Goal: Navigation & Orientation: Understand site structure

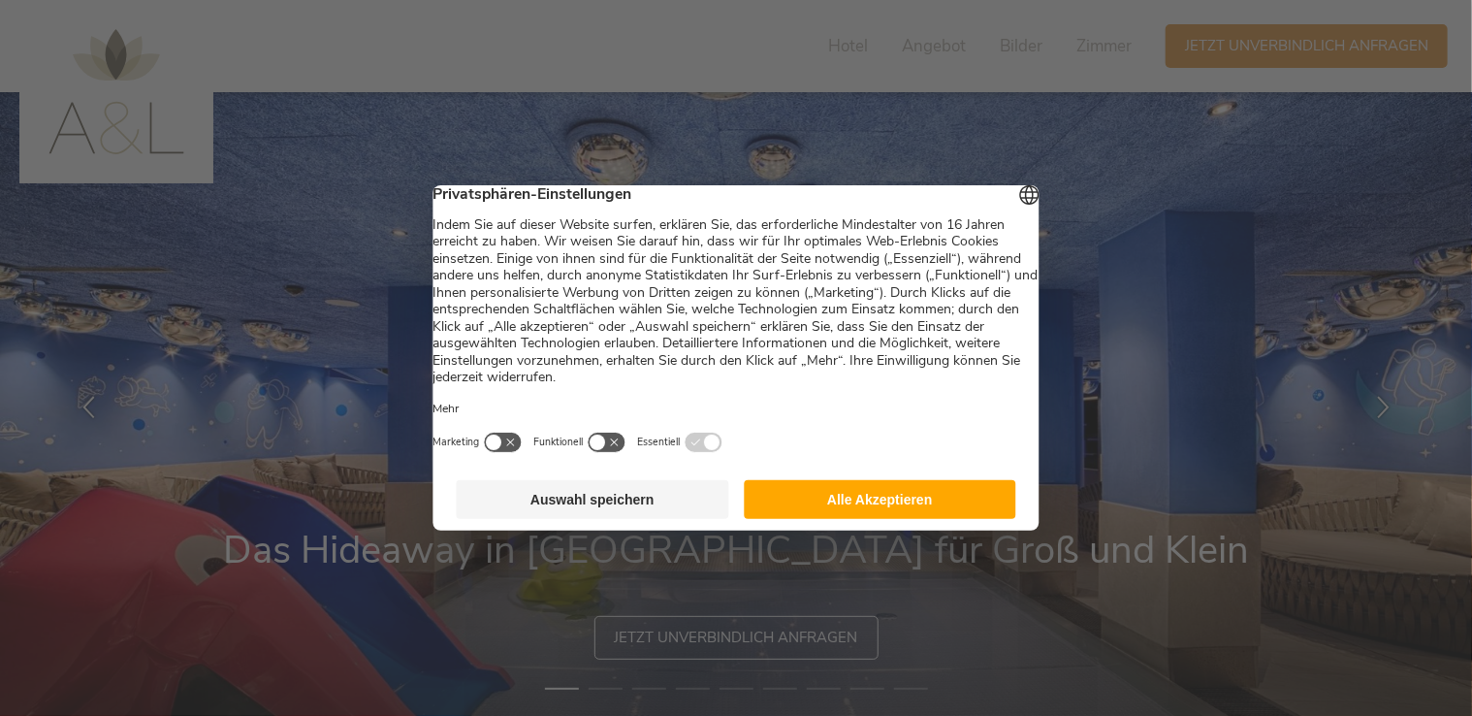
click at [856, 515] on button "Alle Akzeptieren" at bounding box center [880, 499] width 273 height 39
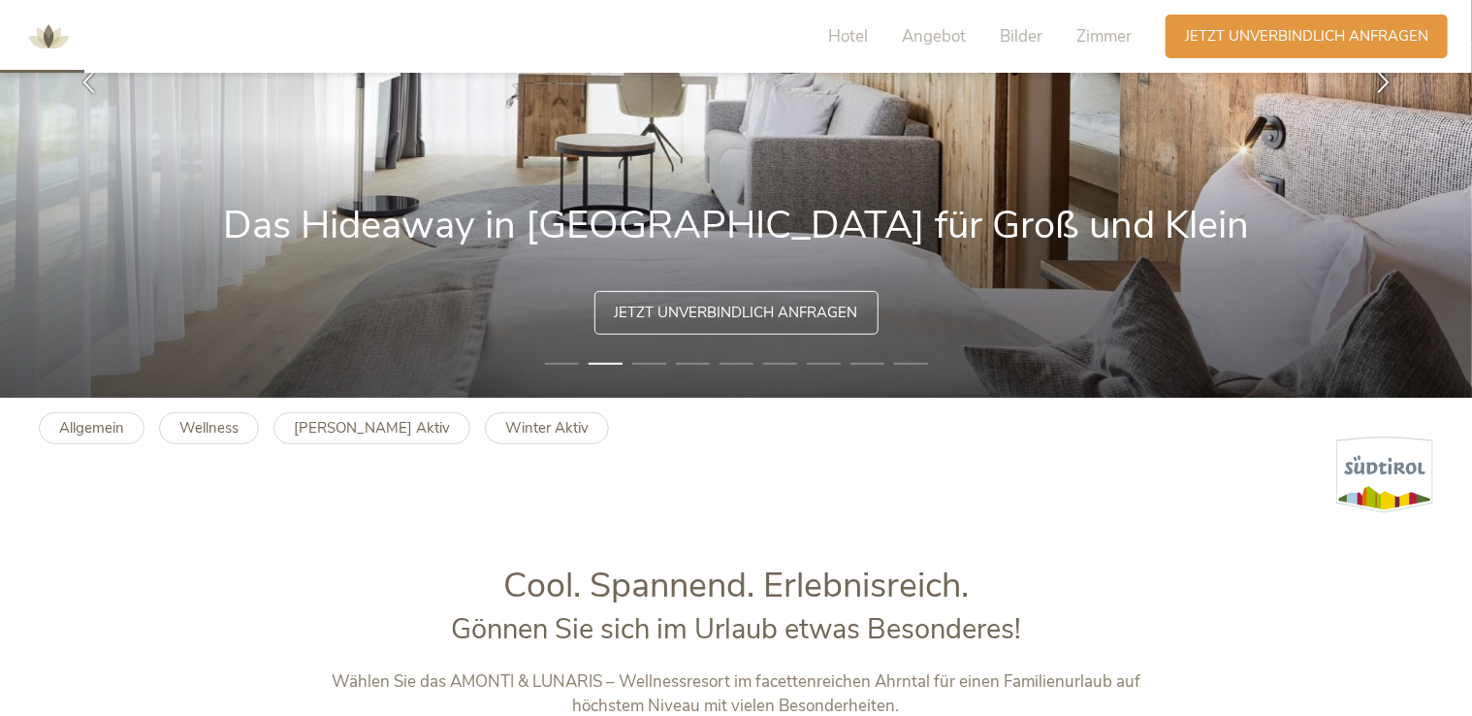
scroll to position [291, 0]
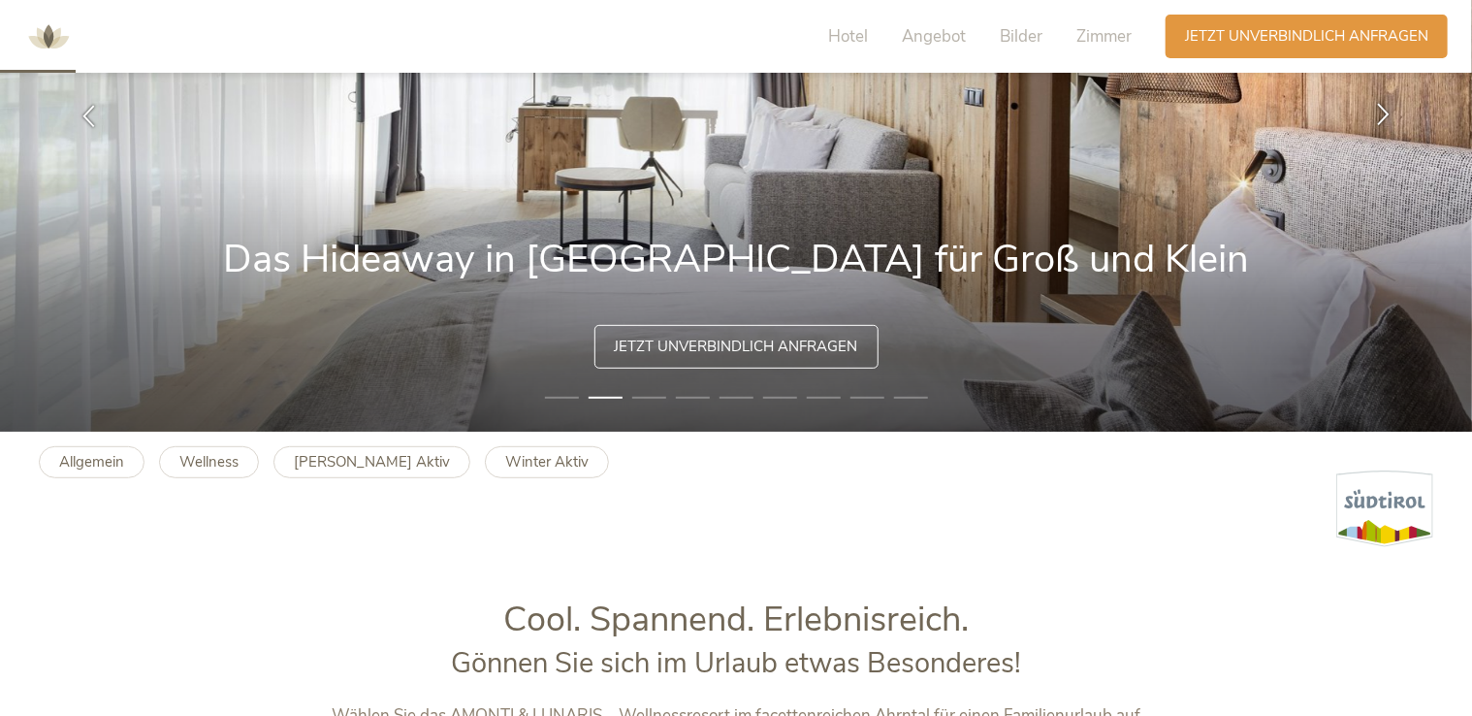
click at [1388, 117] on icon at bounding box center [1383, 115] width 22 height 22
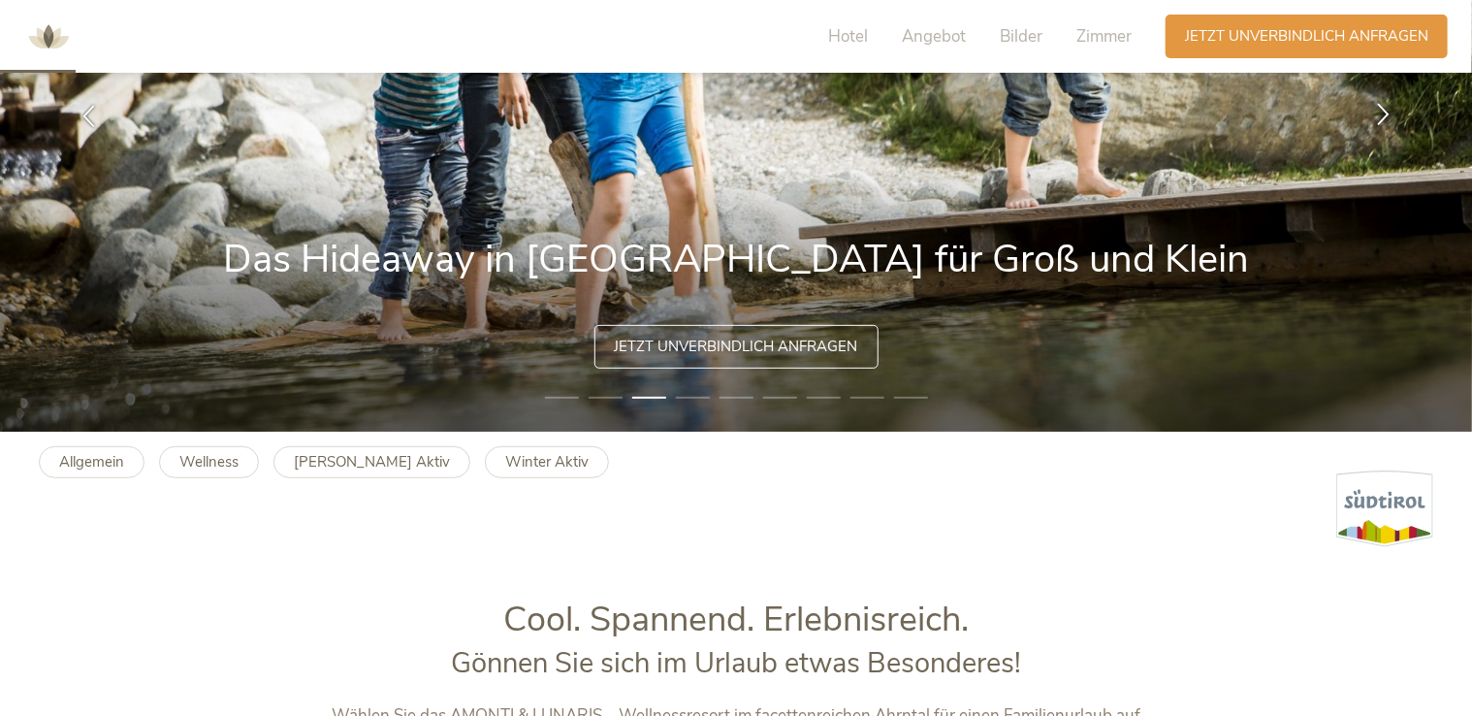
click at [1388, 117] on icon at bounding box center [1383, 115] width 22 height 22
click at [1385, 114] on icon at bounding box center [1383, 115] width 22 height 22
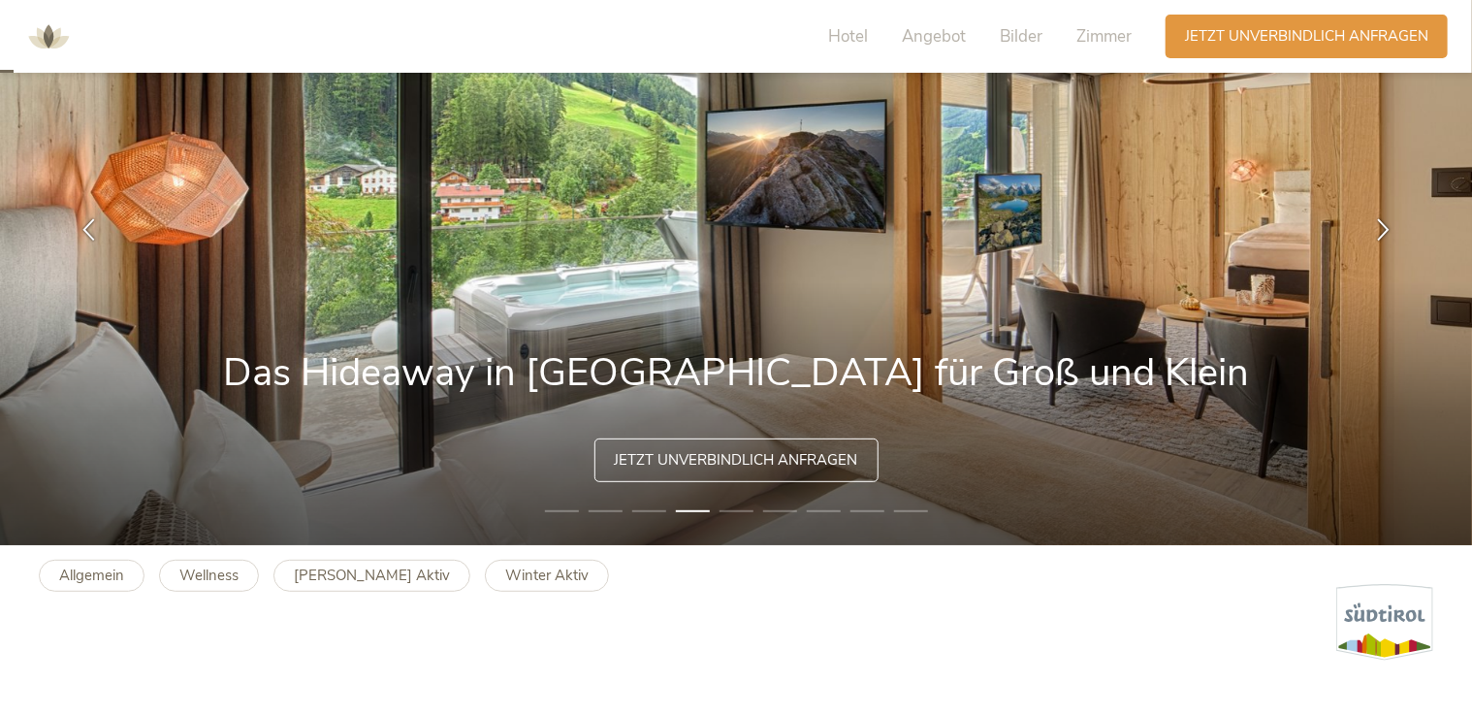
scroll to position [0, 0]
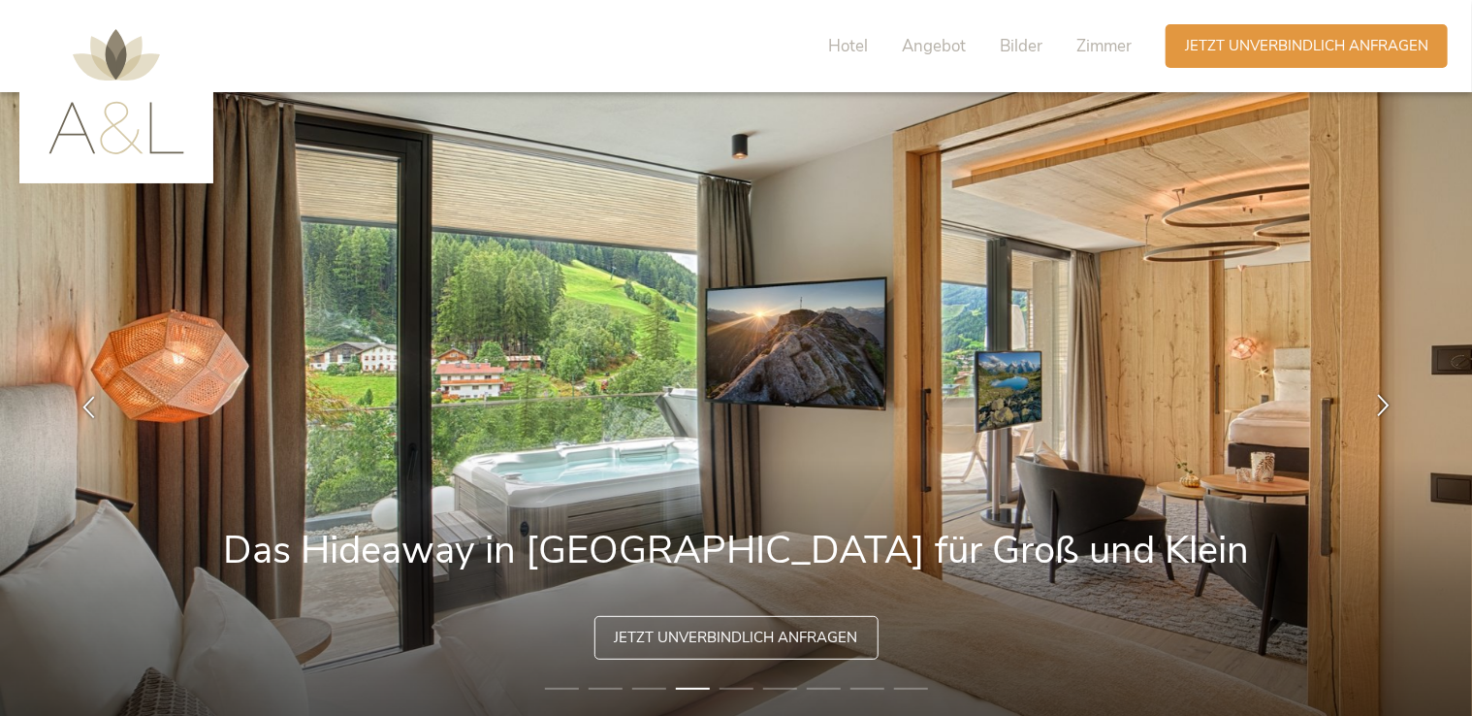
click at [1372, 395] on icon at bounding box center [1383, 406] width 22 height 22
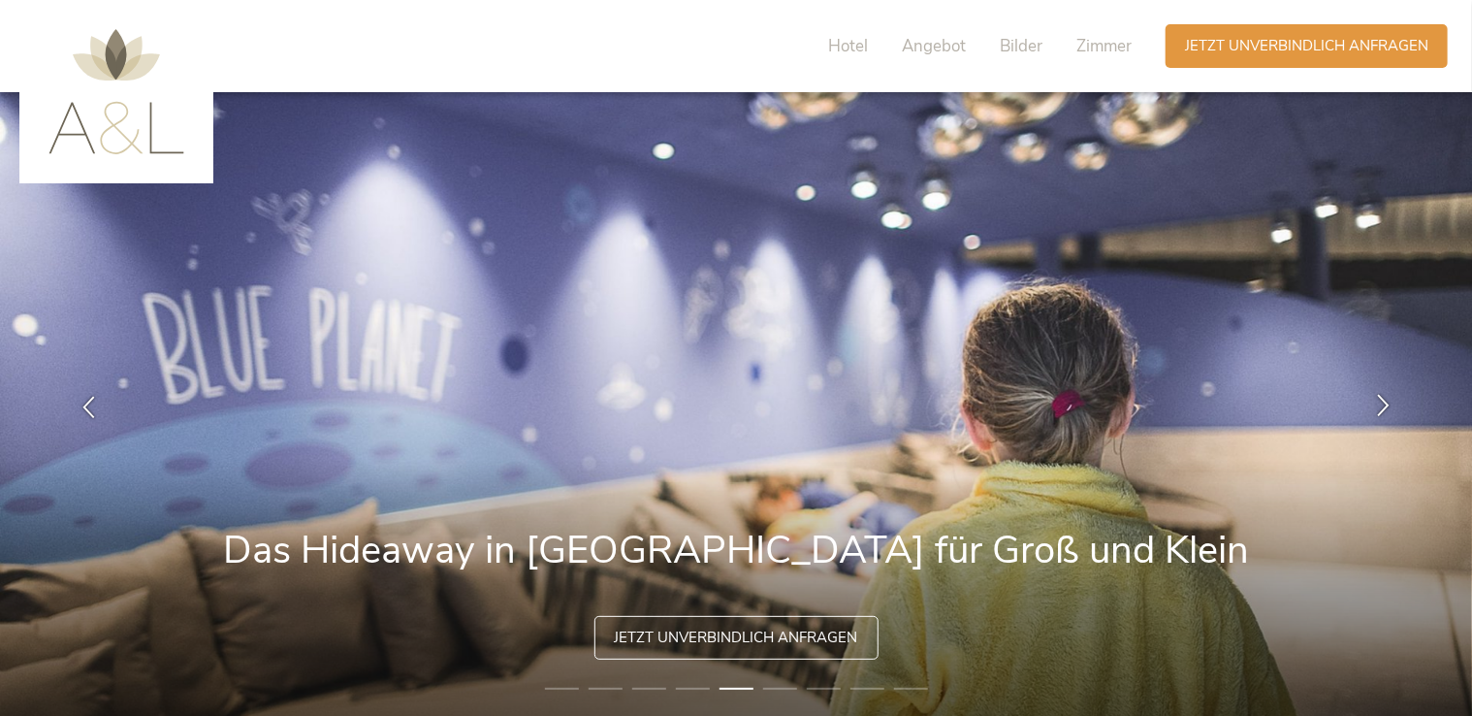
click at [1379, 403] on icon at bounding box center [1383, 406] width 22 height 22
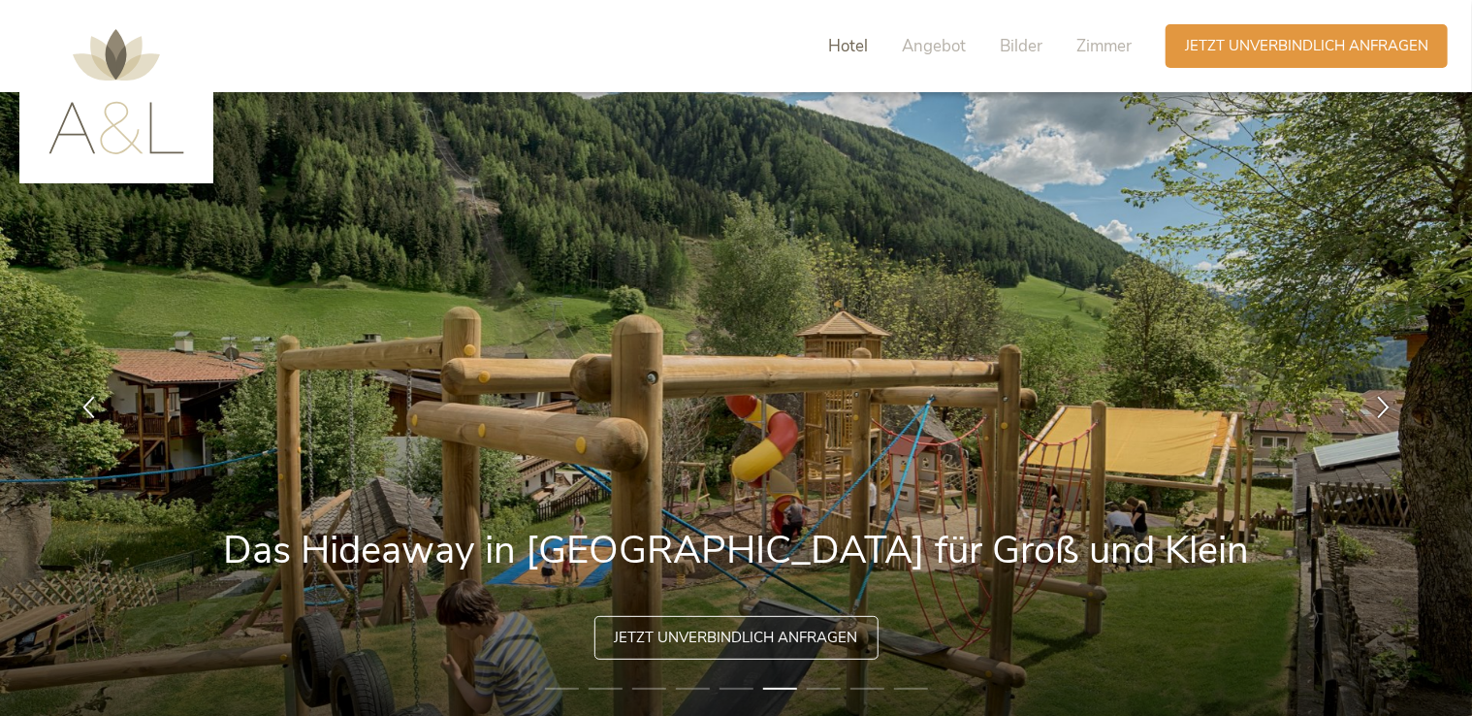
click at [848, 48] on span "Hotel" at bounding box center [848, 46] width 40 height 22
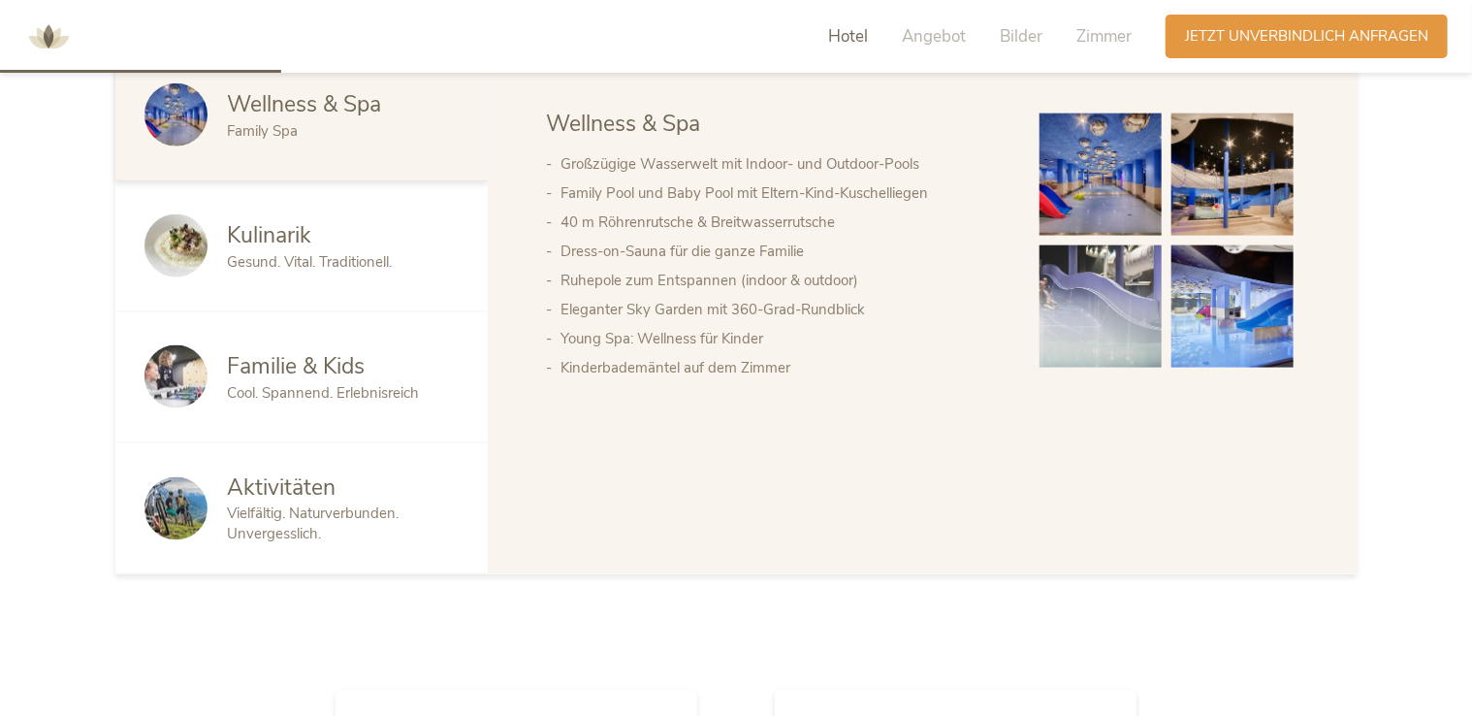
scroll to position [1080, 0]
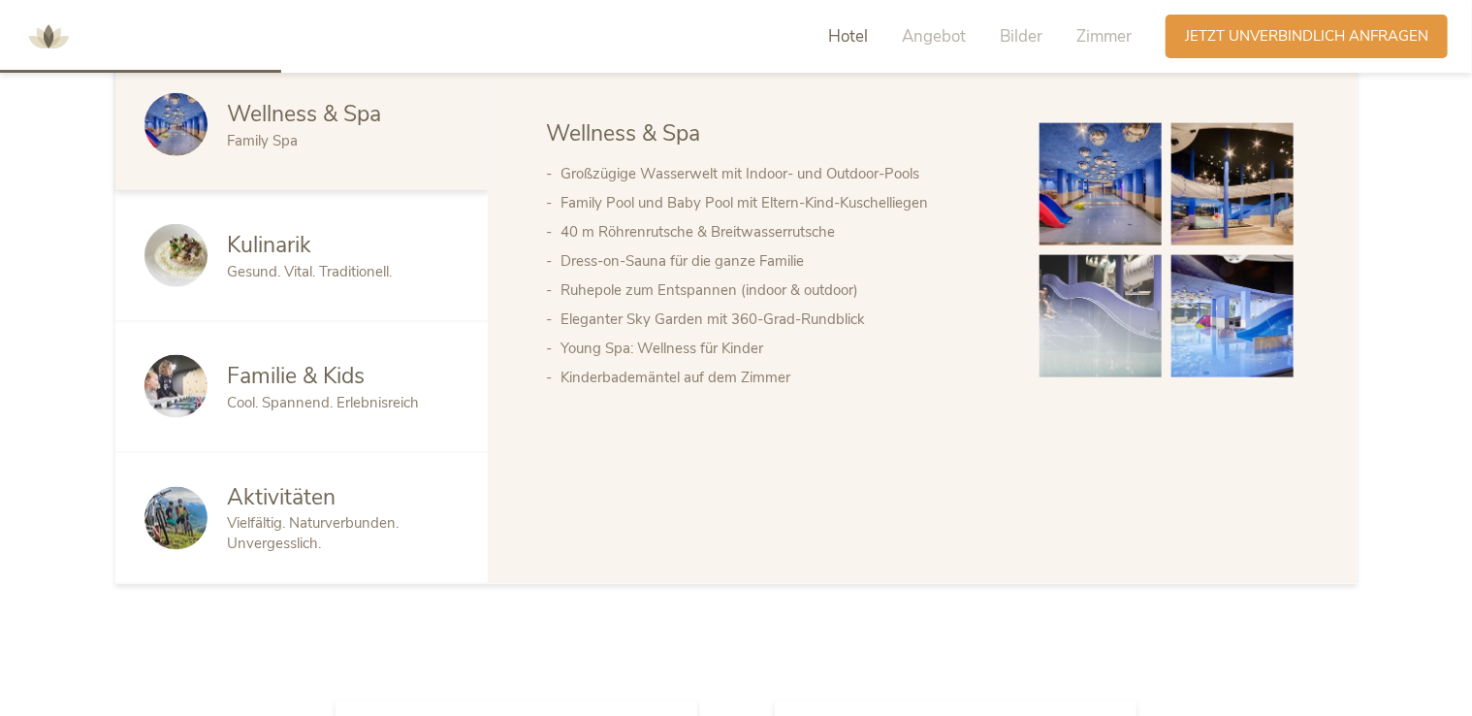
click at [326, 506] on span "Aktivitäten" at bounding box center [281, 497] width 109 height 30
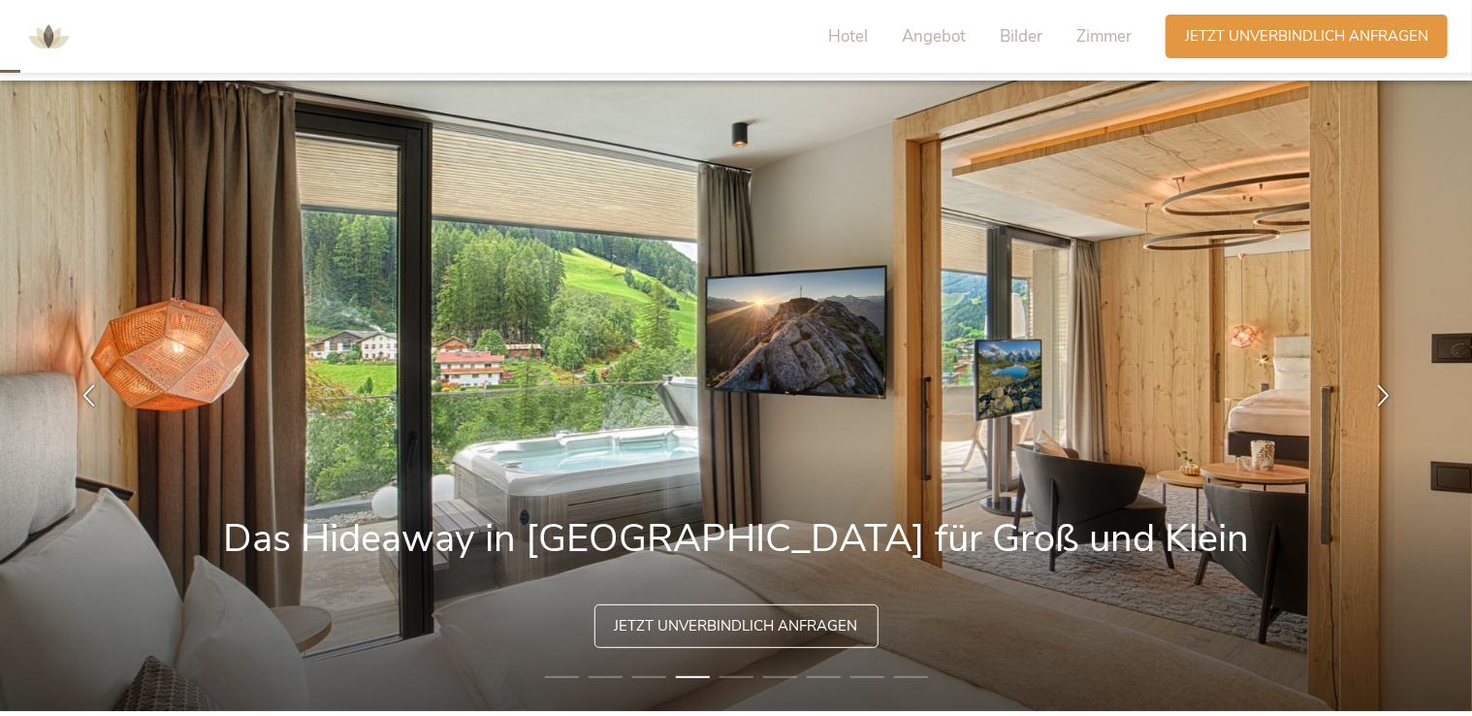
scroll to position [0, 0]
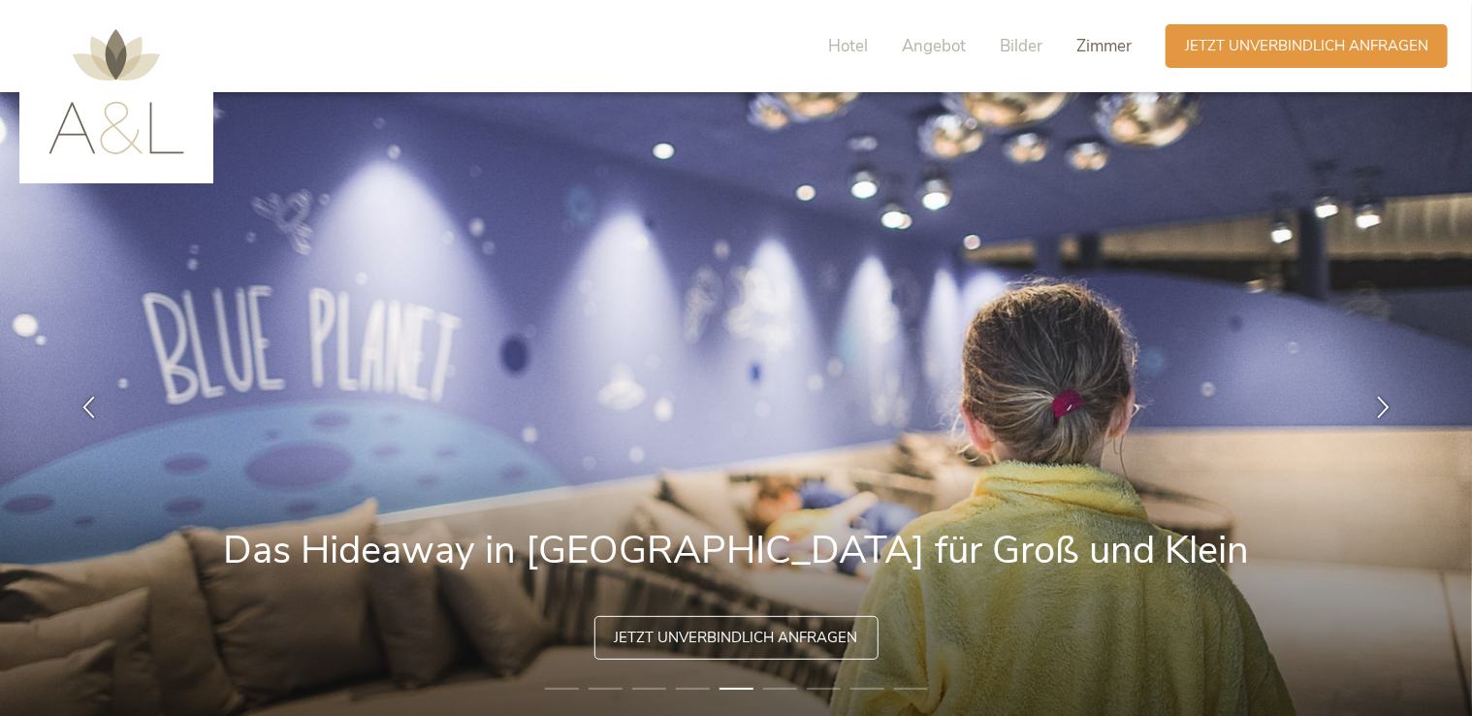
click at [1099, 48] on span "Zimmer" at bounding box center [1104, 46] width 55 height 22
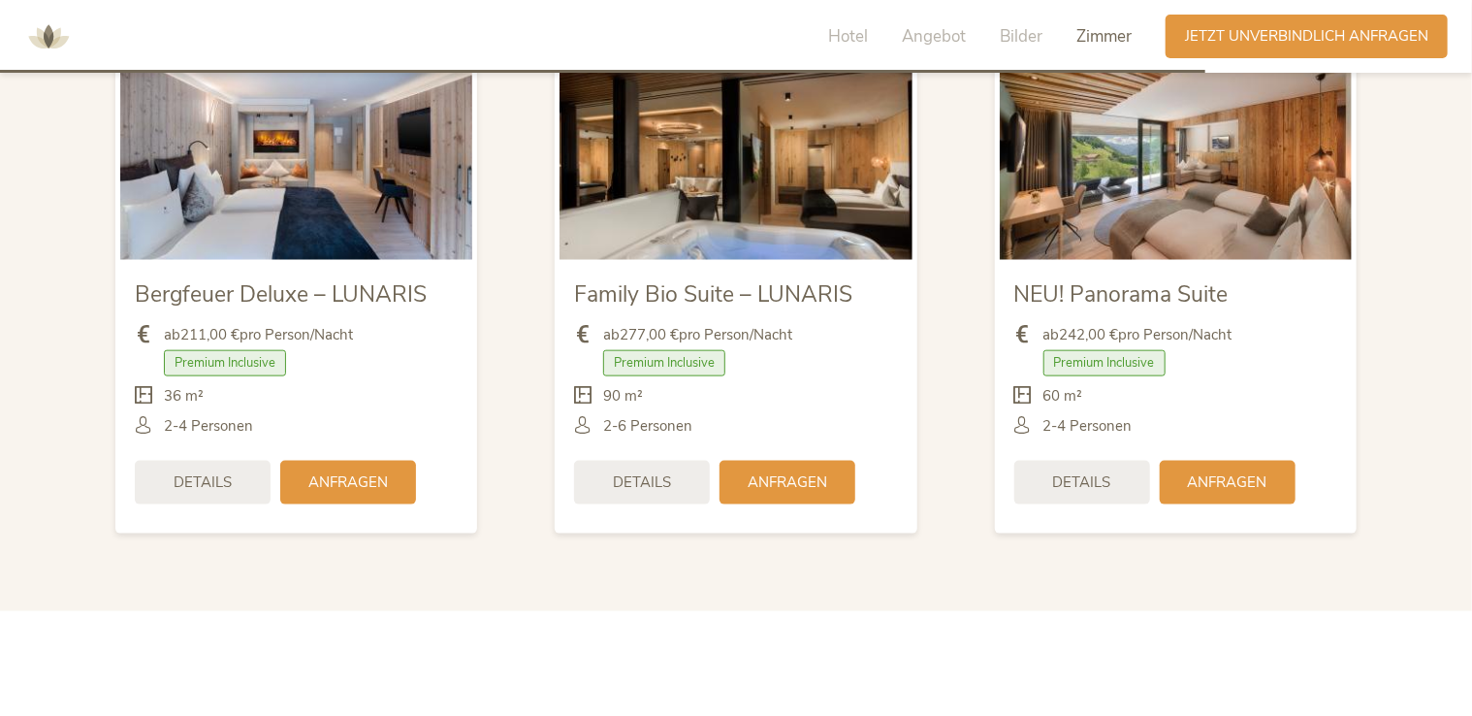
scroll to position [4711, 0]
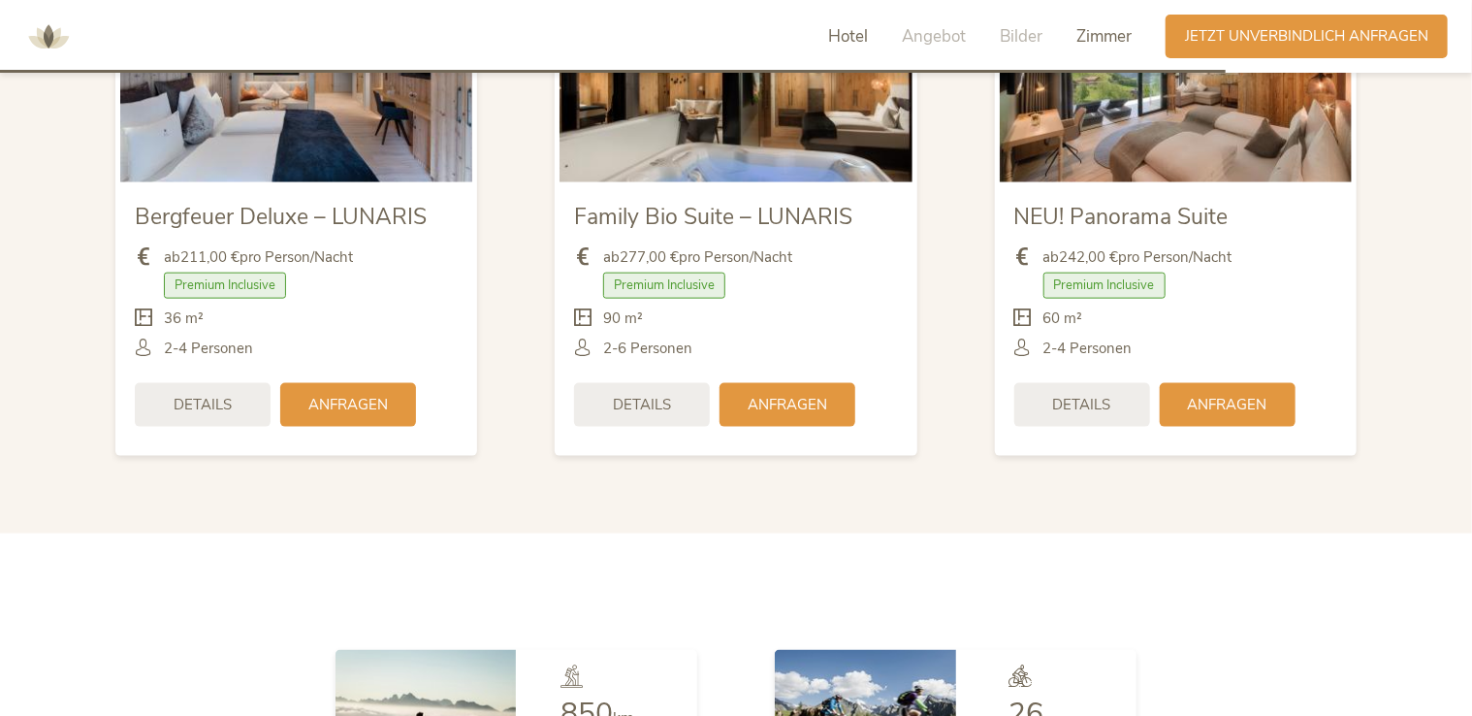
click at [847, 40] on span "Hotel" at bounding box center [848, 36] width 40 height 22
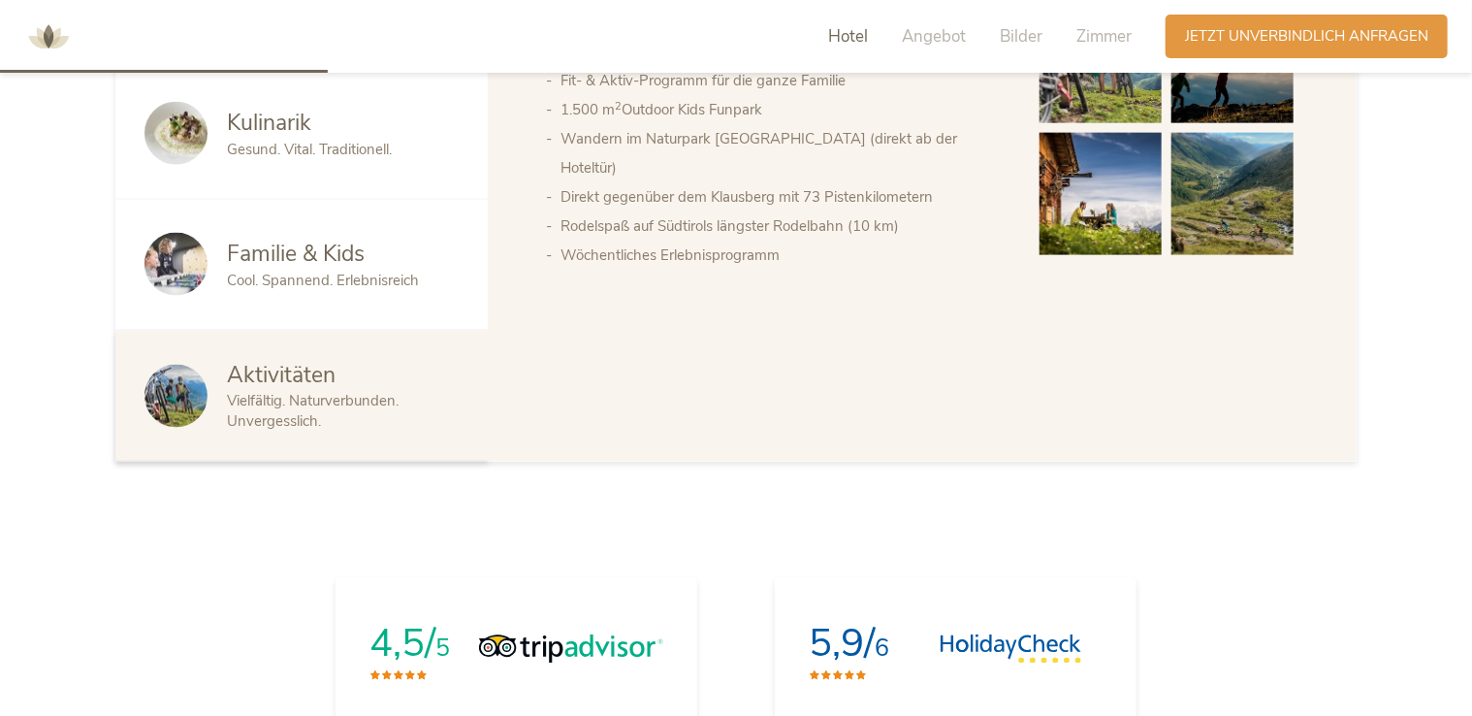
scroll to position [1177, 0]
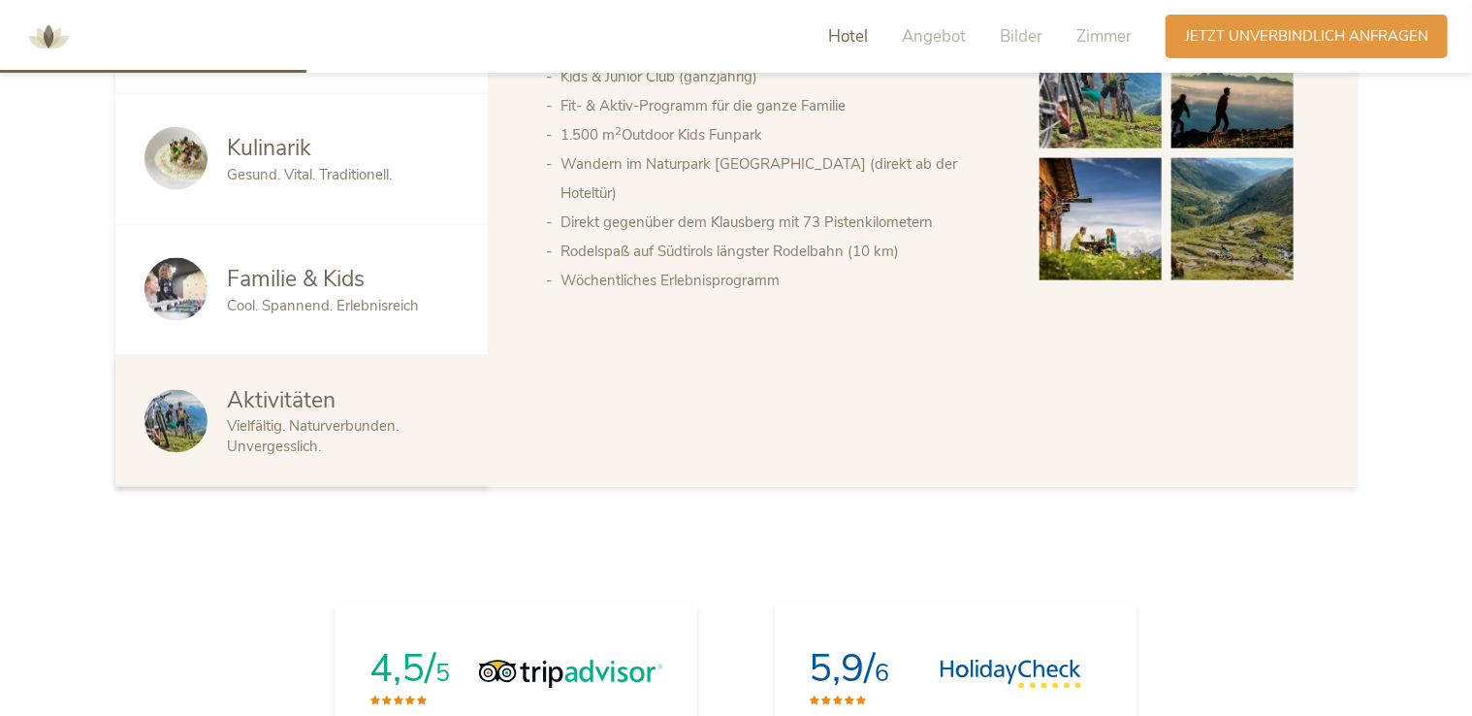
click at [250, 150] on span "Kulinarik" at bounding box center [269, 148] width 84 height 30
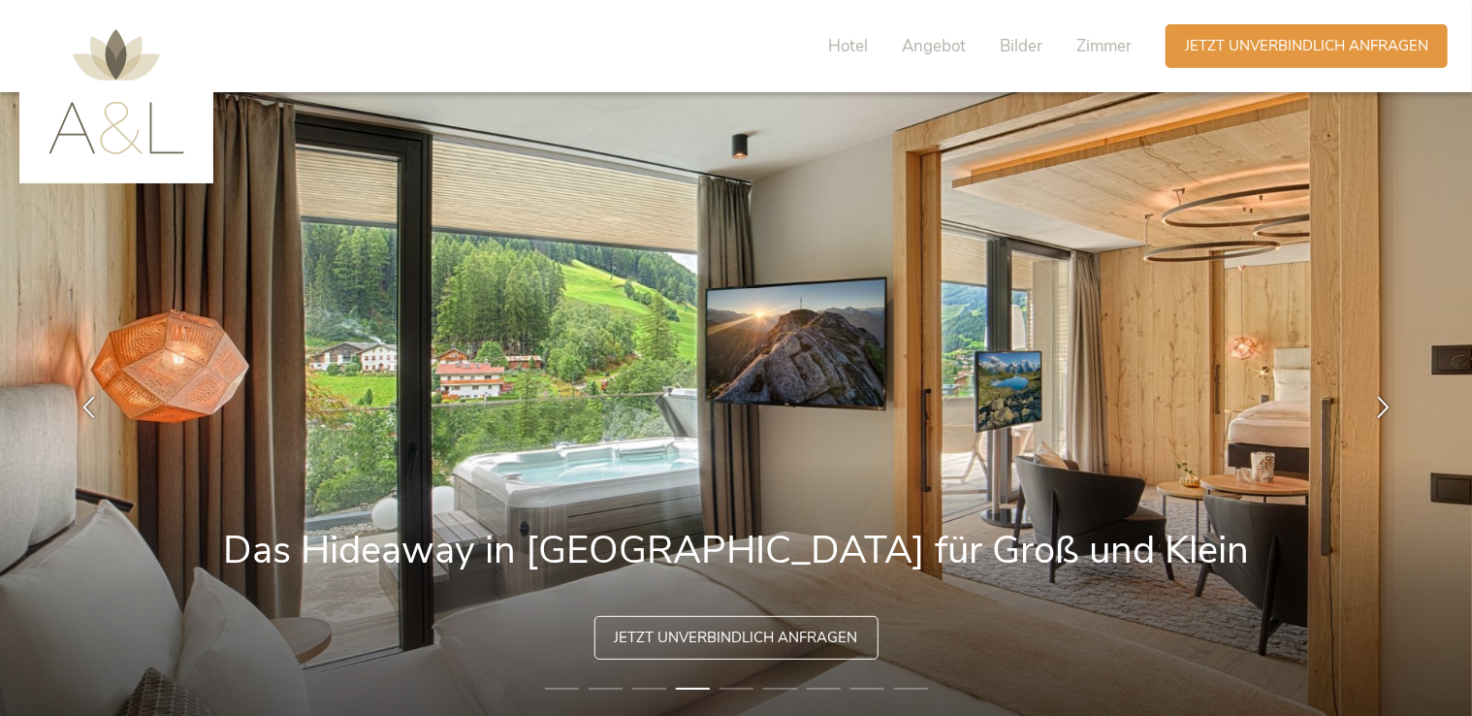
scroll to position [0, 0]
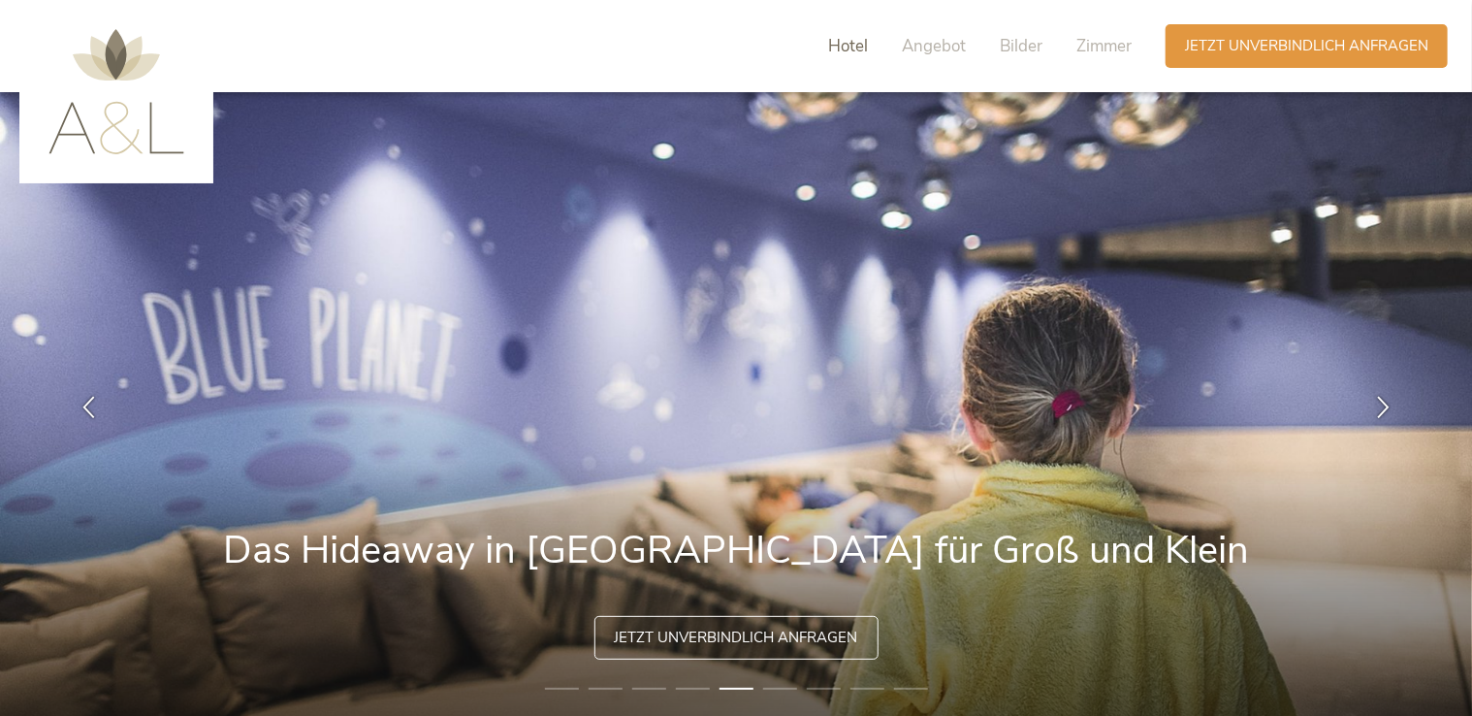
click at [843, 45] on span "Hotel" at bounding box center [848, 46] width 40 height 22
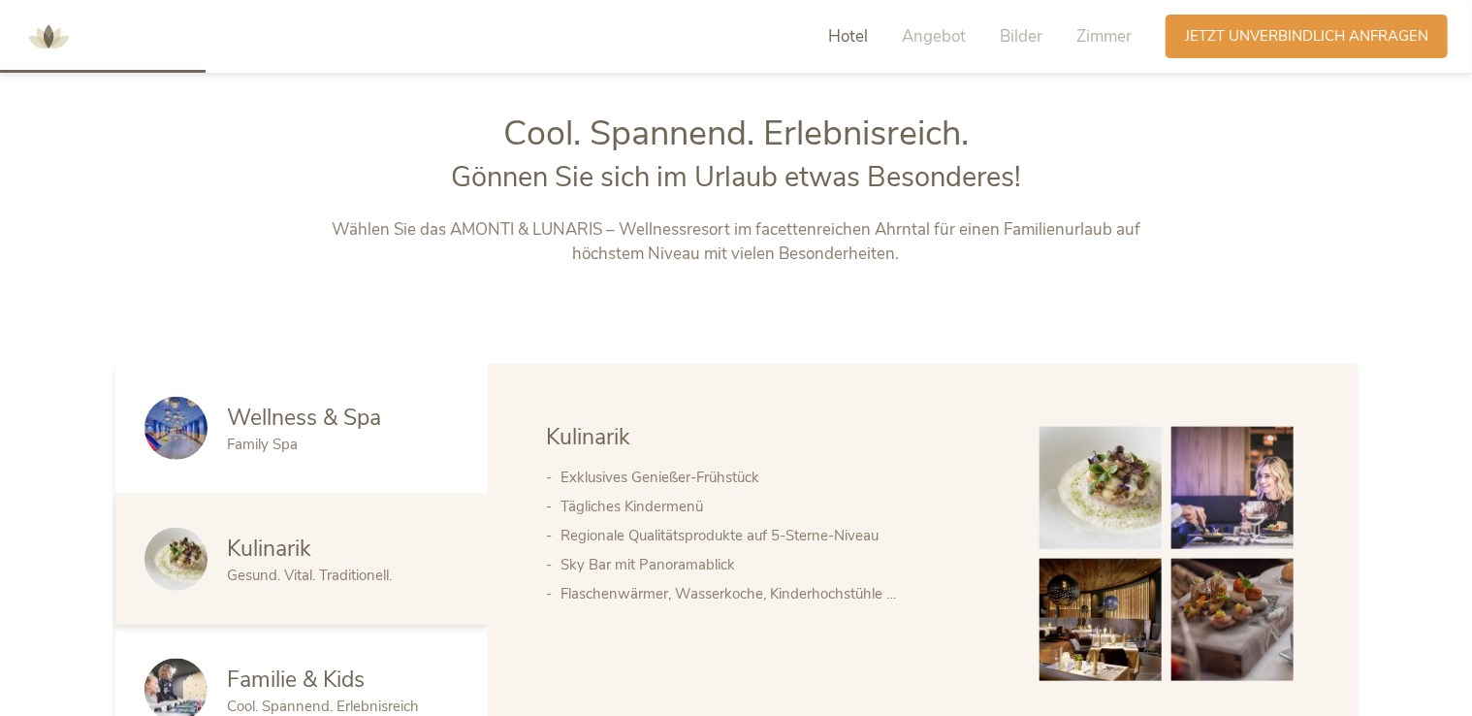
scroll to position [790, 0]
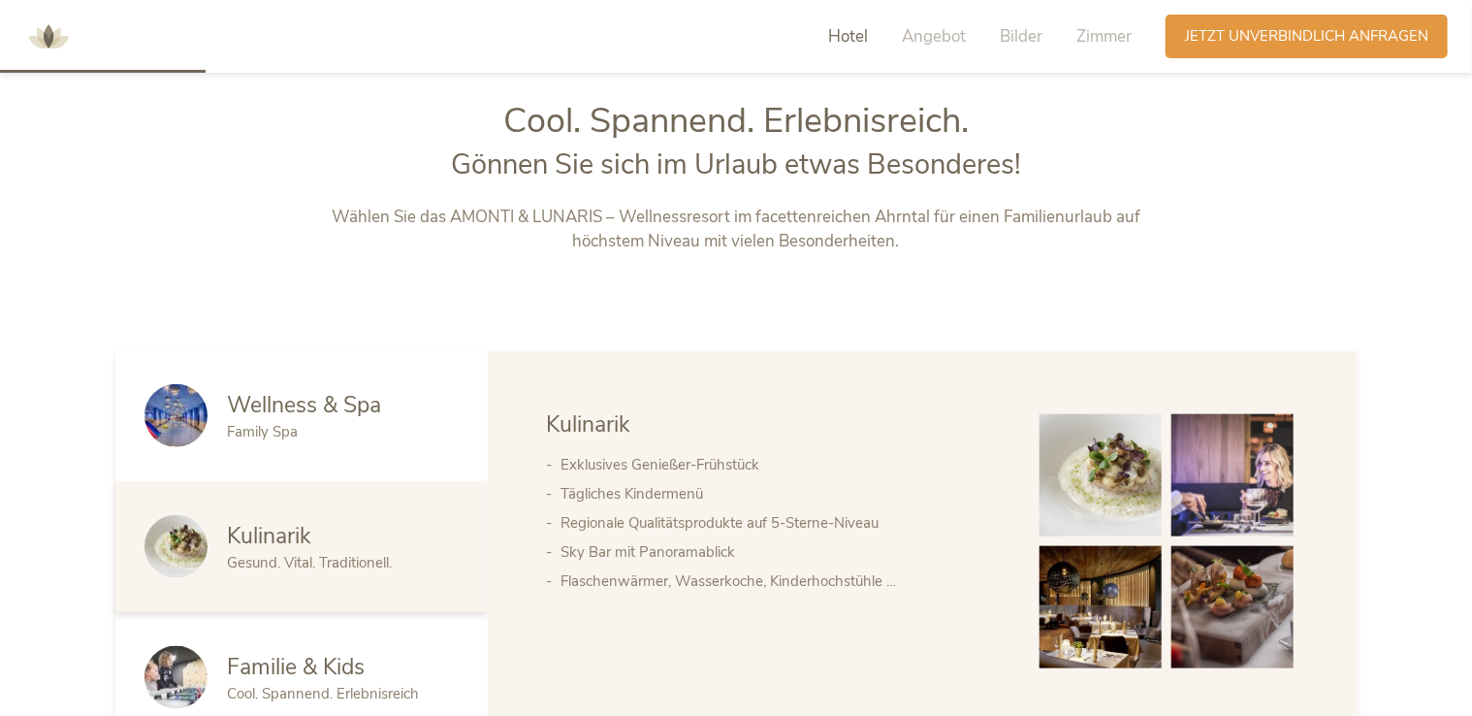
click at [240, 433] on span "Family Spa" at bounding box center [262, 431] width 71 height 19
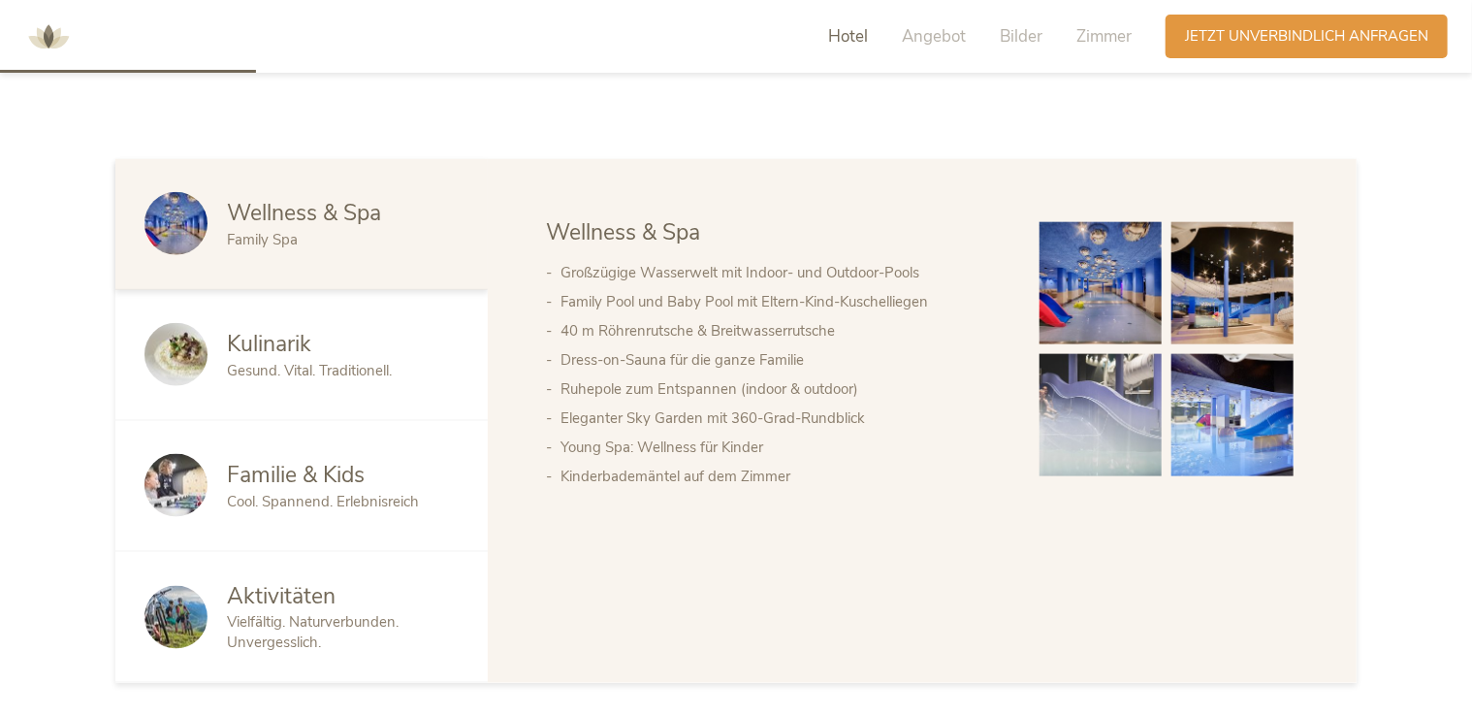
scroll to position [983, 0]
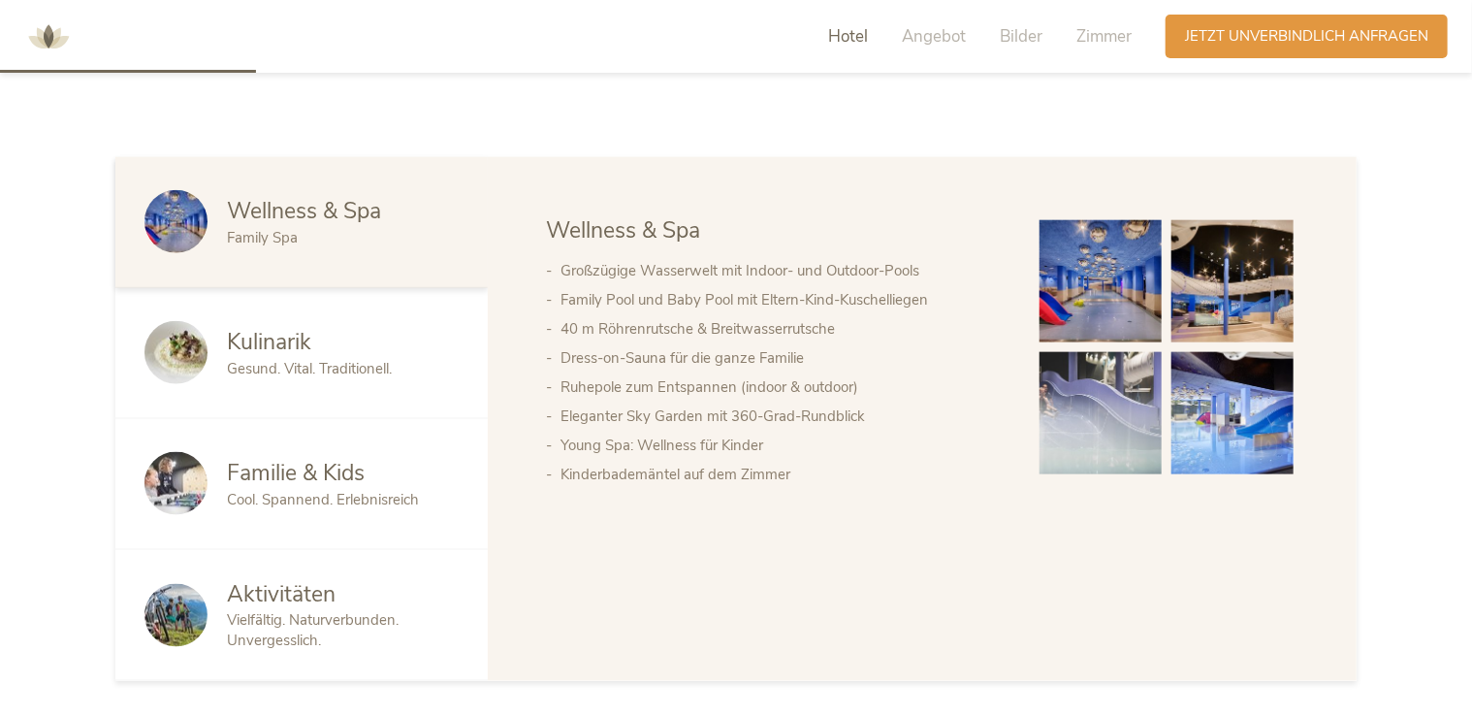
click at [842, 42] on span "Hotel" at bounding box center [848, 36] width 40 height 22
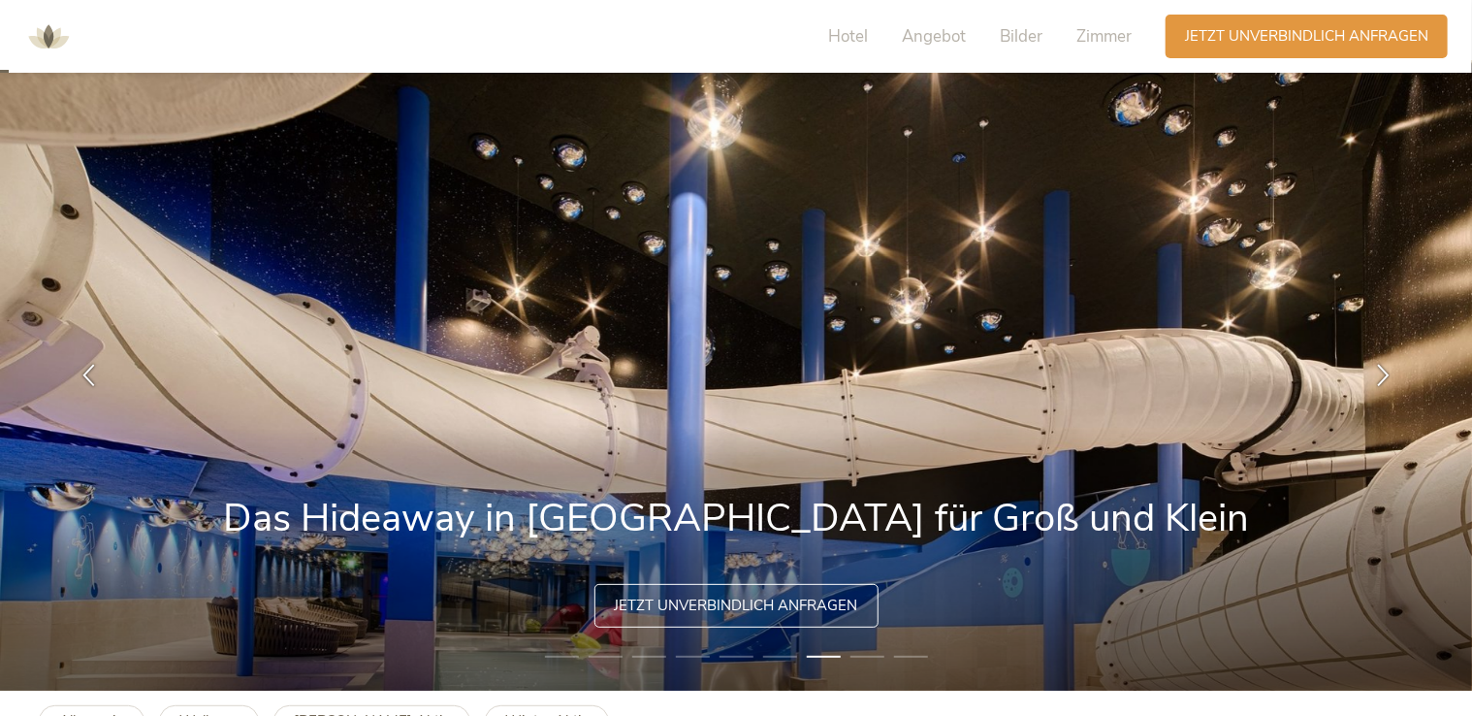
scroll to position [0, 0]
